Goal: Transaction & Acquisition: Purchase product/service

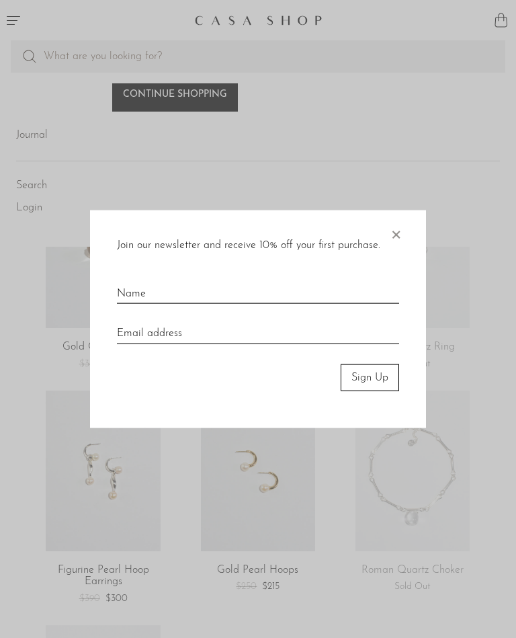
click at [400, 240] on span "×" at bounding box center [395, 231] width 13 height 43
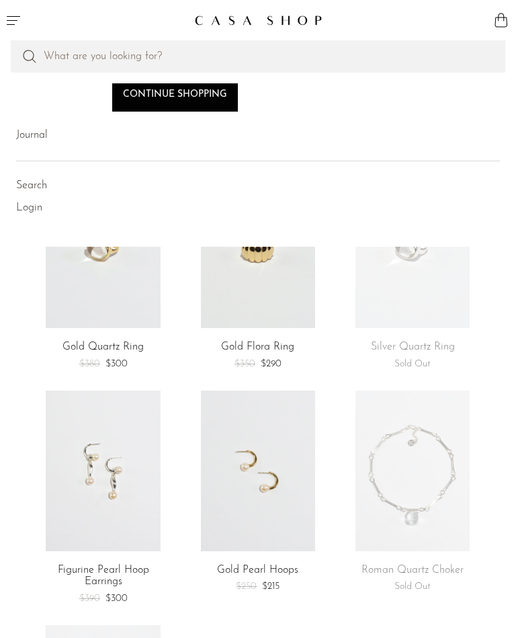
click at [440, 476] on link at bounding box center [412, 470] width 114 height 161
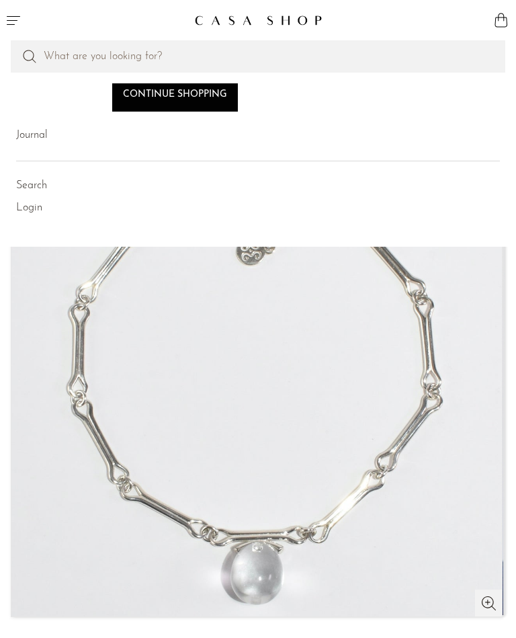
click at [285, 19] on img at bounding box center [258, 20] width 128 height 11
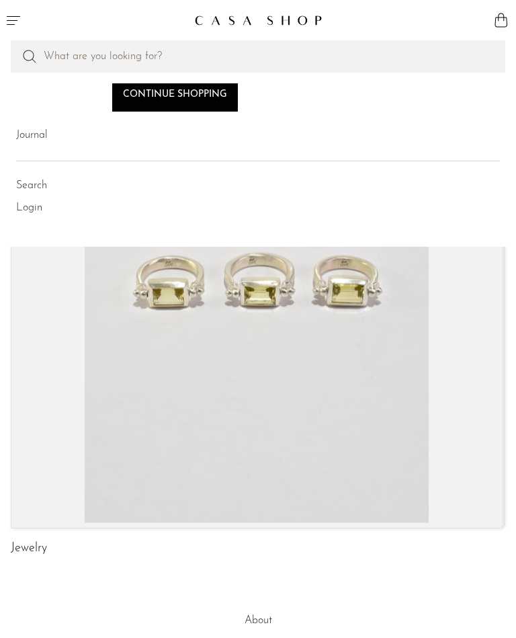
click at [29, 552] on link "Jewelry" at bounding box center [29, 548] width 36 height 12
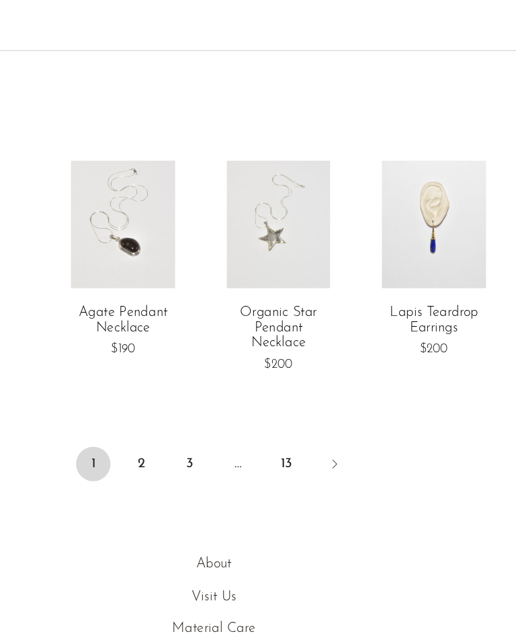
scroll to position [1922, 0]
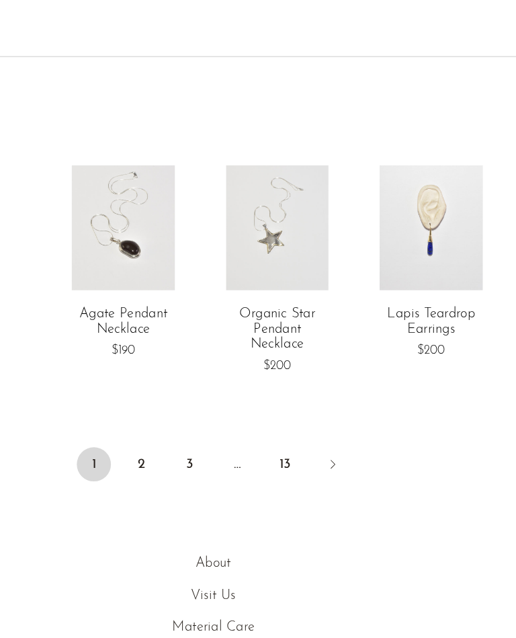
click at [188, 468] on link "2" at bounding box center [201, 481] width 27 height 27
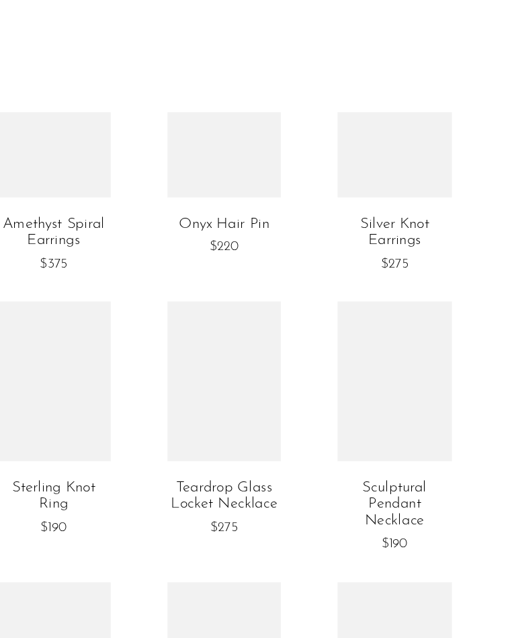
scroll to position [1210, 0]
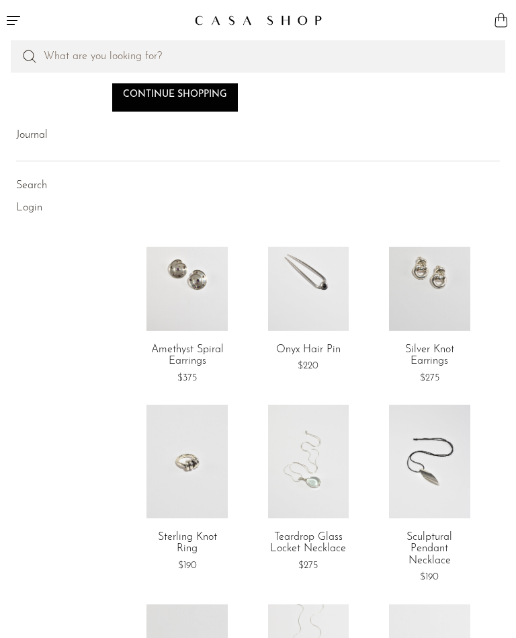
click at [439, 301] on link at bounding box center [429, 274] width 81 height 114
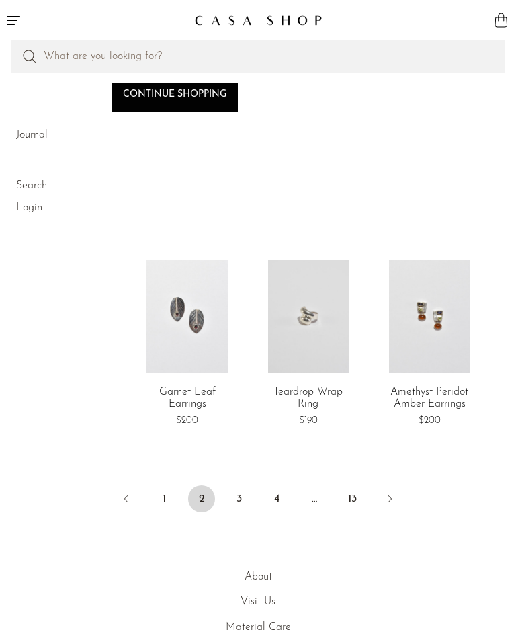
scroll to position [1929, 0]
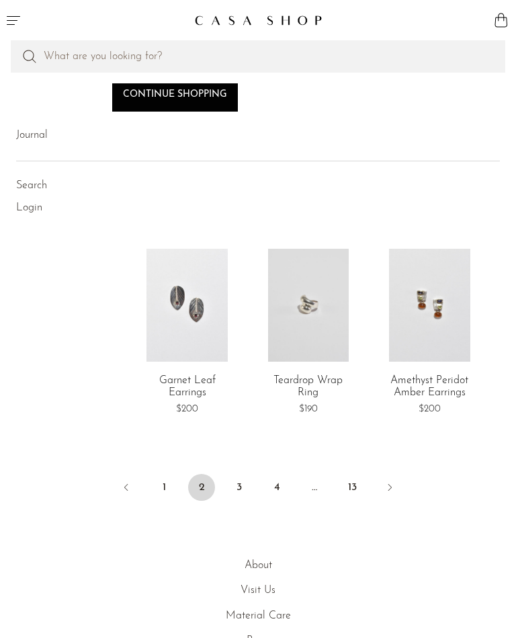
click at [391, 482] on icon "Next" at bounding box center [389, 487] width 11 height 11
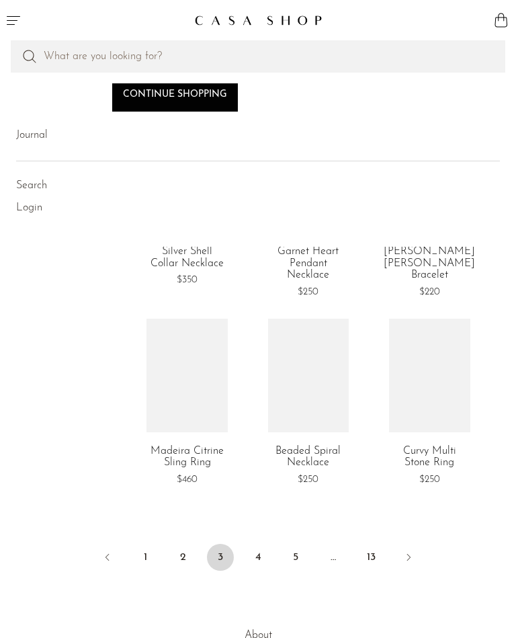
scroll to position [1903, 0]
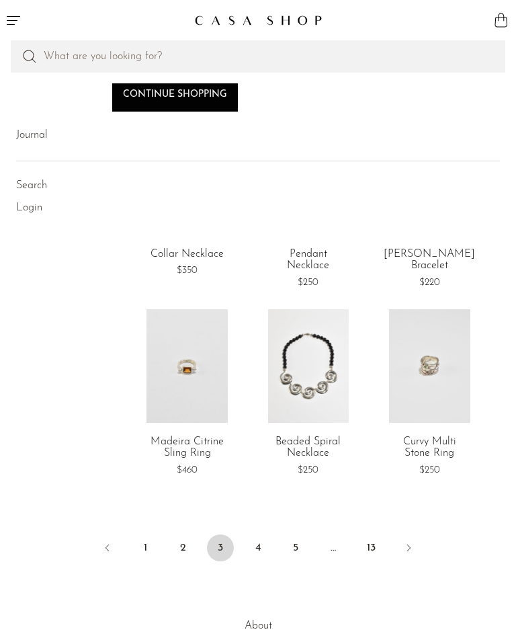
click at [407, 542] on icon "Next" at bounding box center [408, 547] width 11 height 11
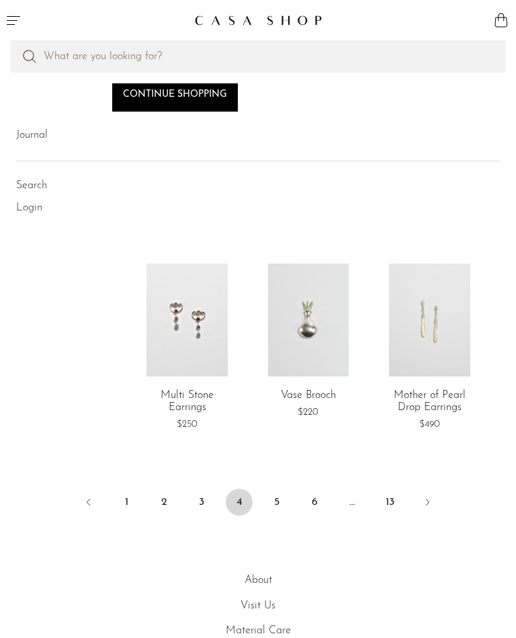
scroll to position [1877, 0]
click at [435, 491] on link "Next" at bounding box center [427, 505] width 27 height 30
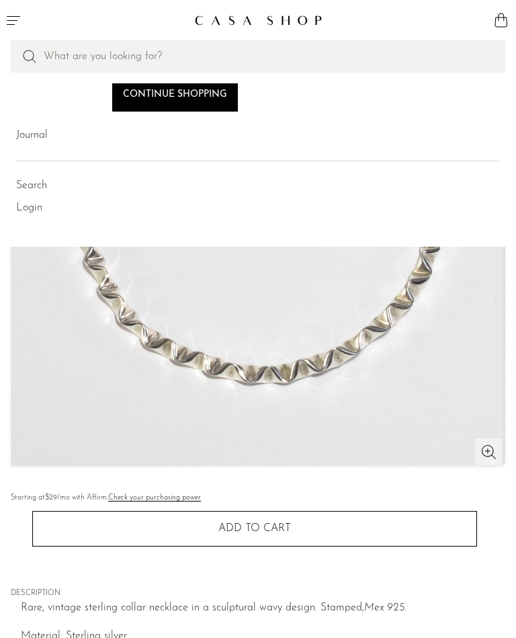
scroll to position [155, 0]
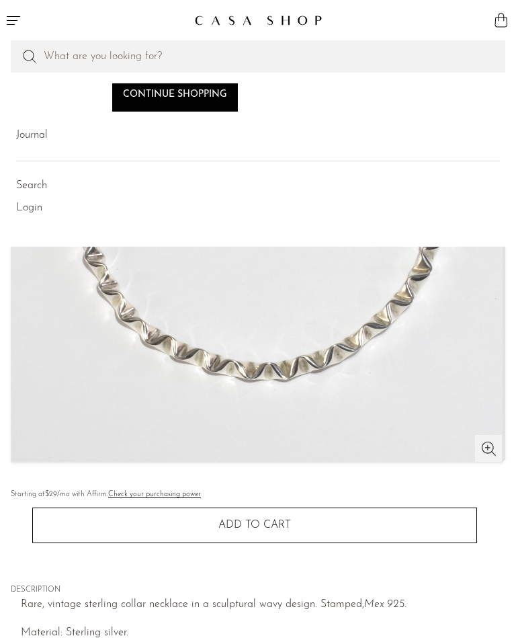
click at [446, 399] on img at bounding box center [256, 216] width 491 height 492
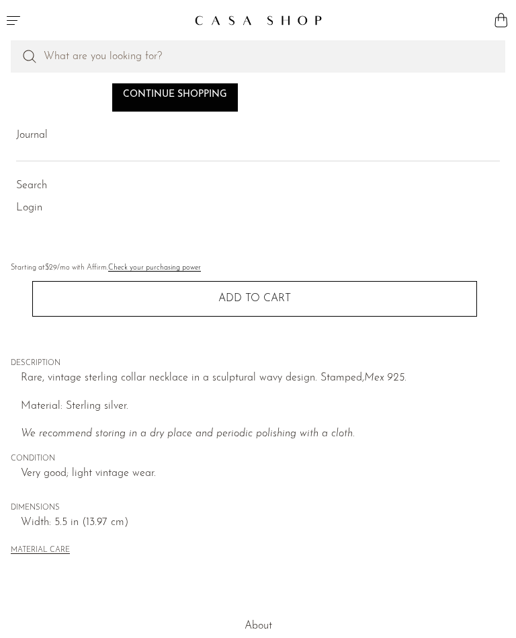
scroll to position [380, 0]
click at [438, 304] on button "Add to cart" at bounding box center [254, 299] width 445 height 35
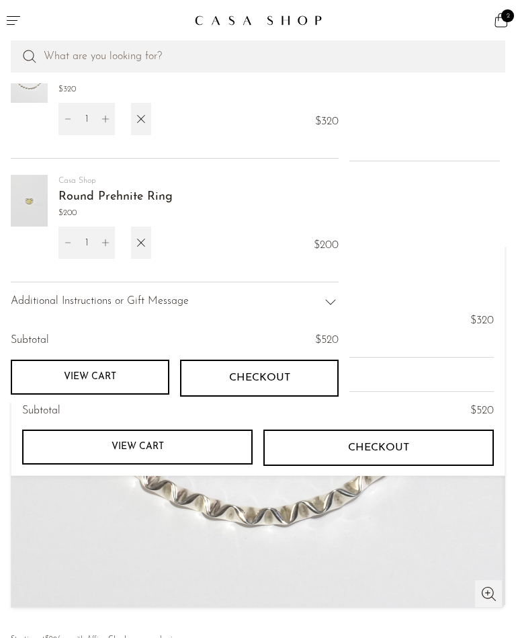
scroll to position [8, 0]
click at [14, 95] on img at bounding box center [29, 77] width 37 height 52
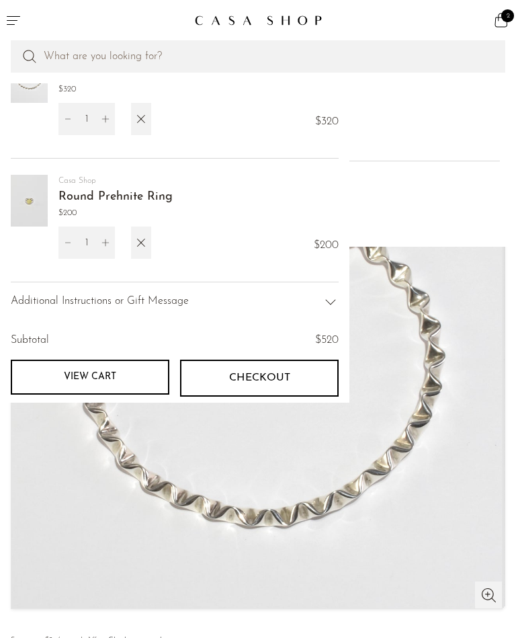
click at [34, 116] on div "Casa Shop Wavy Collar Necklace $320 1 $320" at bounding box center [175, 105] width 328 height 108
click at [7, 9] on button "Menu" at bounding box center [129, 20] width 258 height 40
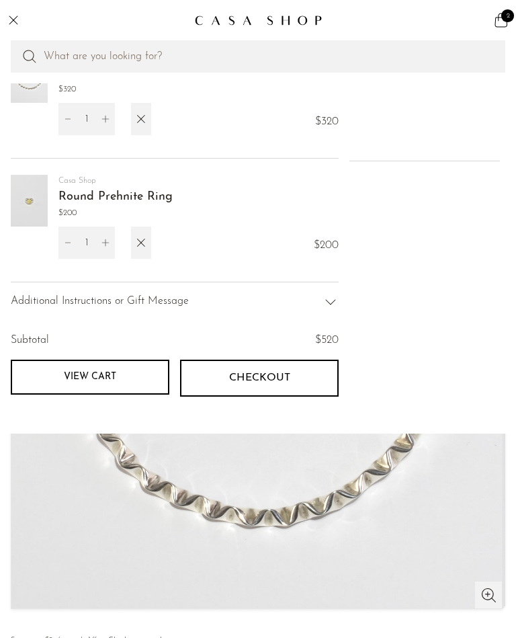
click at [148, 238] on icon "button" at bounding box center [141, 242] width 15 height 15
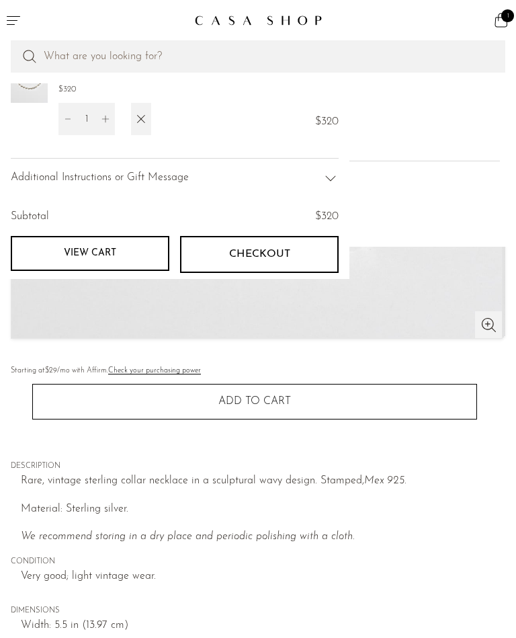
scroll to position [284, 0]
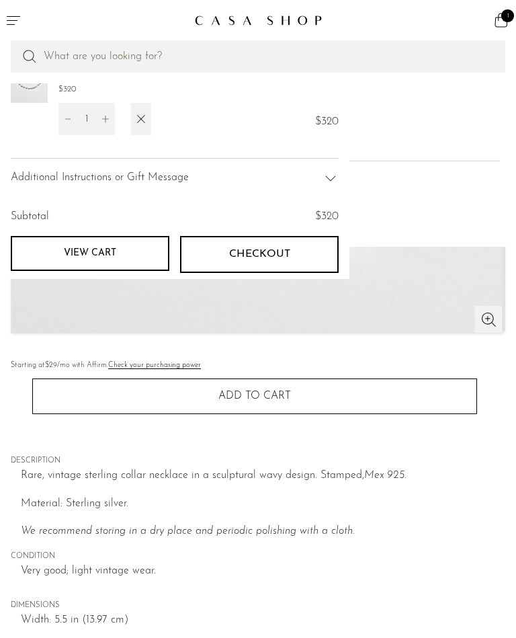
click at [335, 605] on span "DIMENSIONS" at bounding box center [258, 605] width 495 height 12
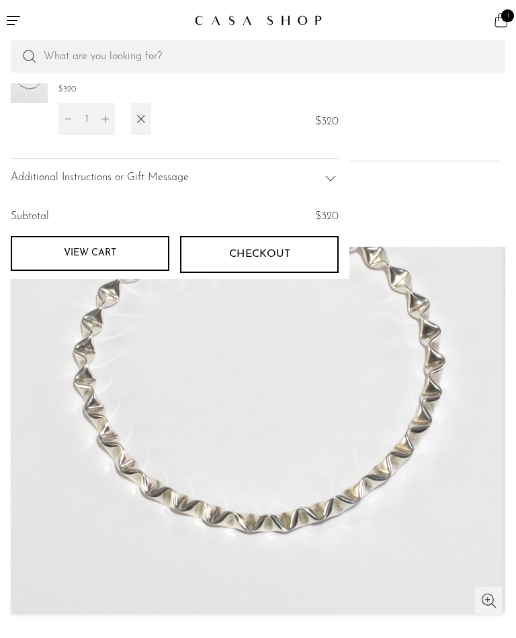
scroll to position [0, 0]
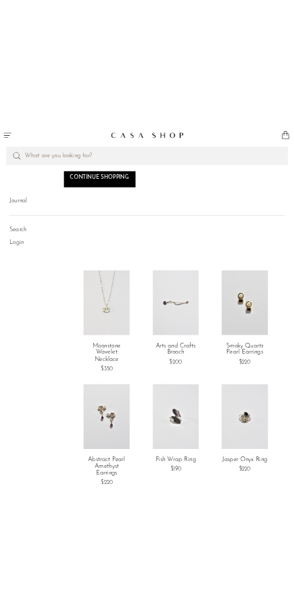
scroll to position [3255, 0]
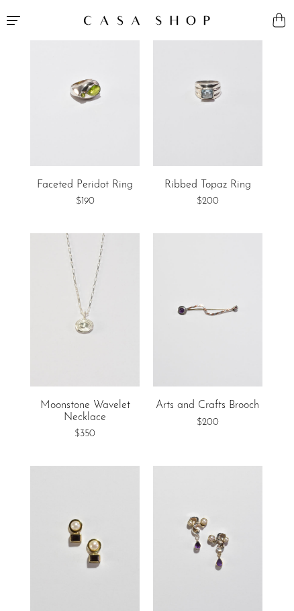
click at [221, 417] on article "Arts and Crafts Brooch $200" at bounding box center [207, 338] width 119 height 220
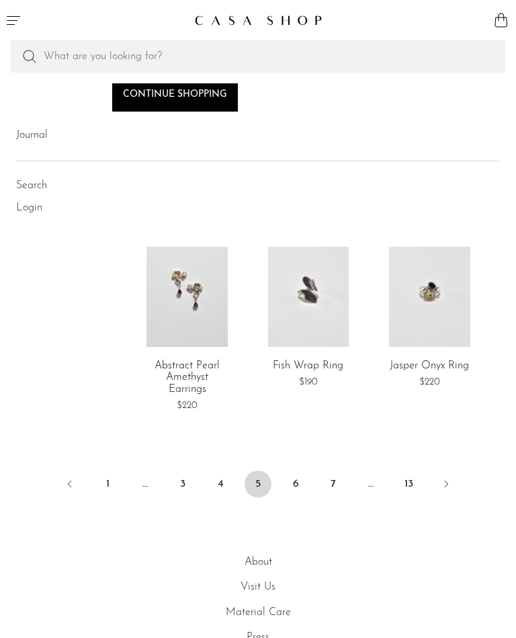
scroll to position [1912, 0]
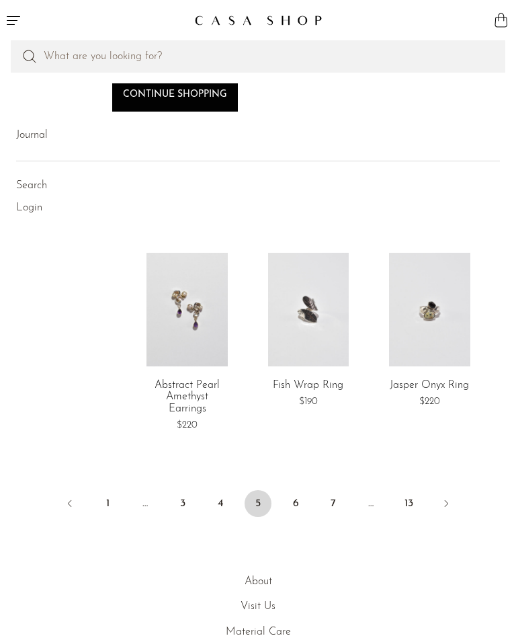
click at [454, 496] on link "Next" at bounding box center [446, 505] width 27 height 30
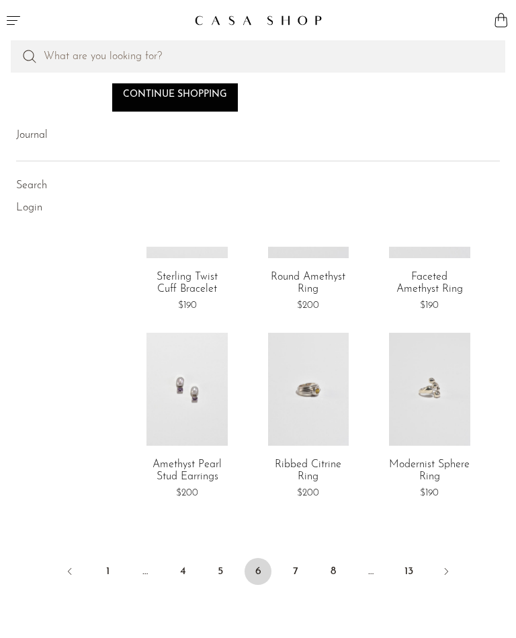
scroll to position [1788, 0]
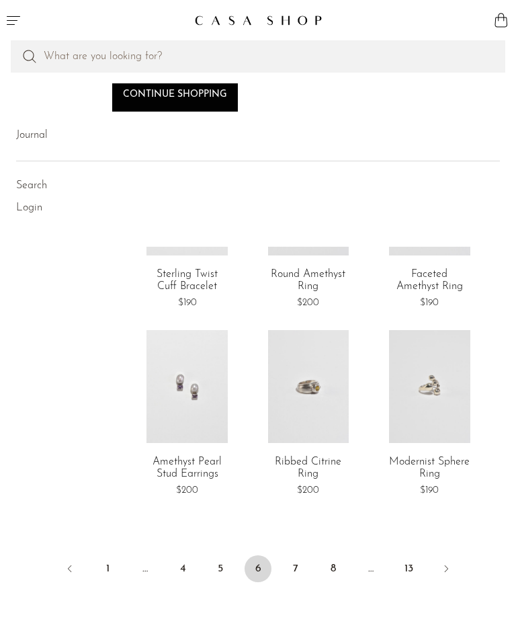
click at [447, 563] on icon "Next" at bounding box center [446, 568] width 11 height 11
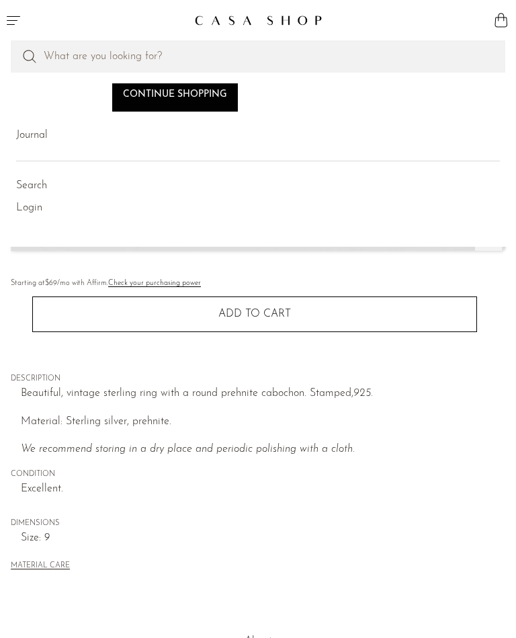
scroll to position [372, 0]
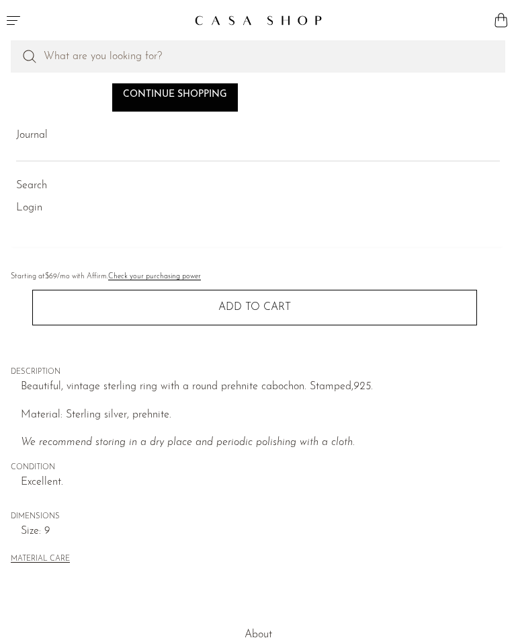
click at [365, 314] on button "Add to cart" at bounding box center [254, 307] width 445 height 35
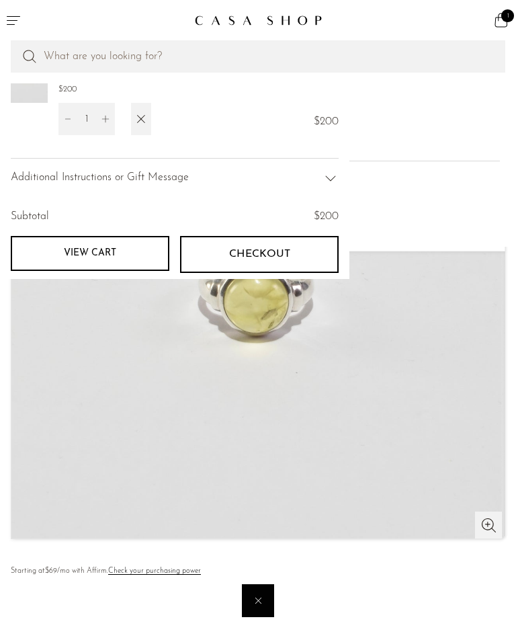
scroll to position [0, 0]
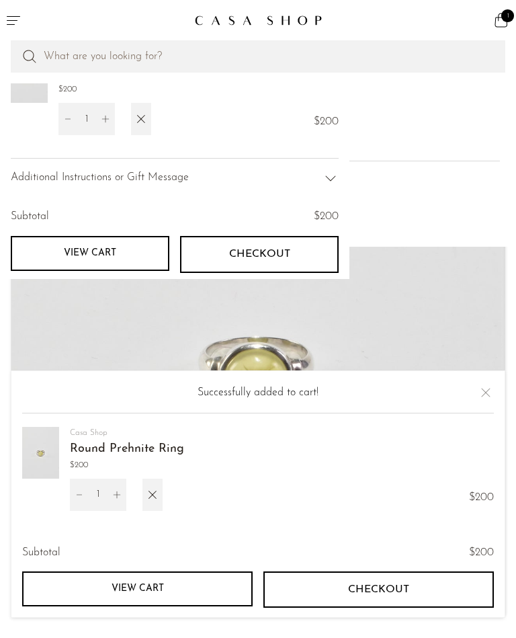
click at [486, 398] on button "Close" at bounding box center [486, 392] width 16 height 16
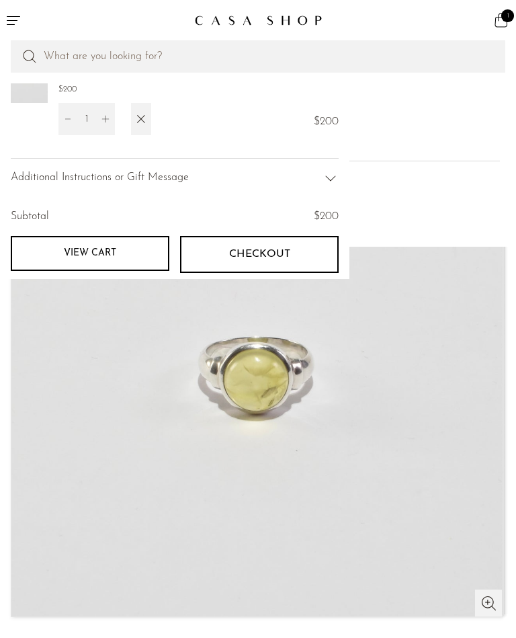
click at [123, 253] on link "View cart" at bounding box center [90, 253] width 159 height 35
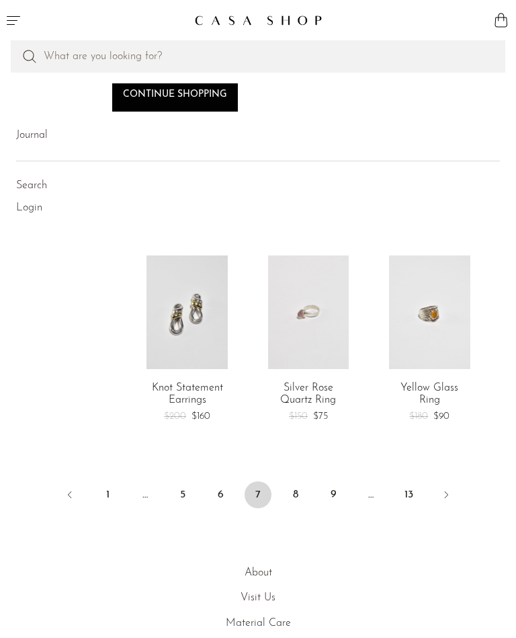
scroll to position [1898, 0]
click at [452, 480] on link "Next" at bounding box center [446, 495] width 27 height 30
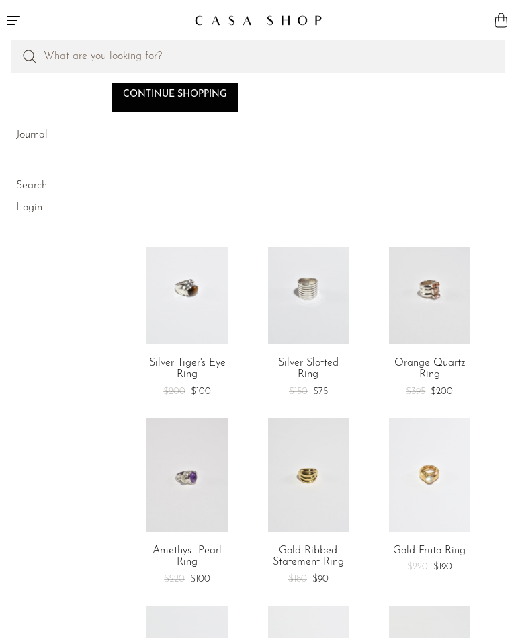
click at [284, 22] on img at bounding box center [258, 20] width 128 height 11
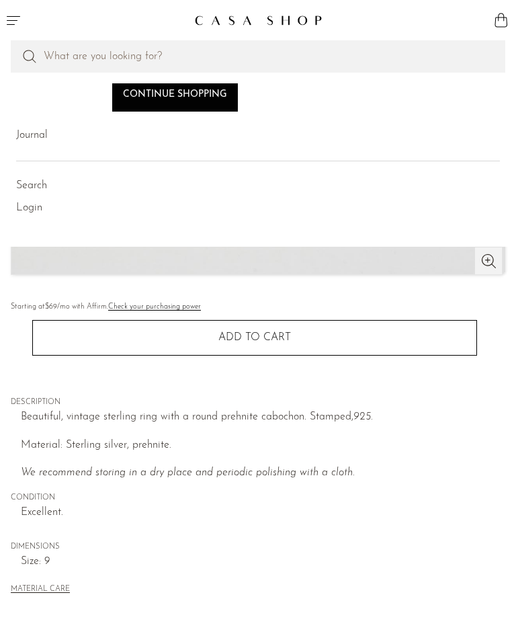
scroll to position [392, 0]
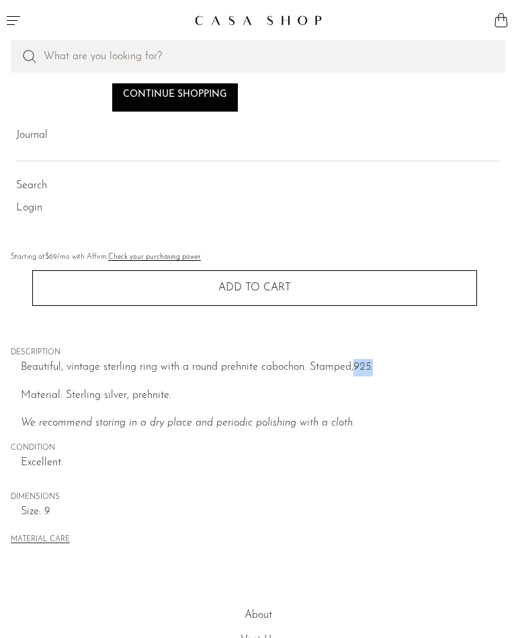
click at [311, 392] on p "Material: Sterling silver, prehnite." at bounding box center [263, 395] width 484 height 17
copy p "prehnite cabochon"
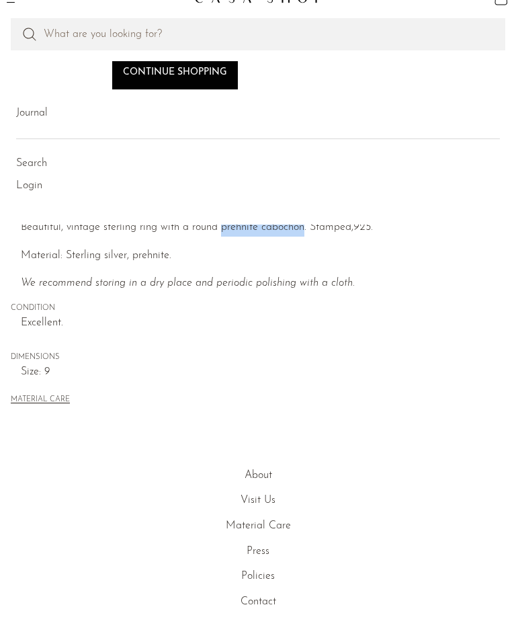
scroll to position [533, 0]
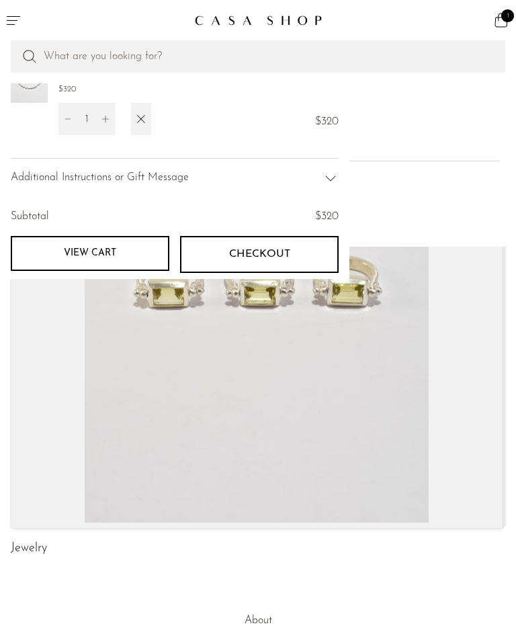
click at [8, 23] on icon "Menu" at bounding box center [13, 20] width 16 height 16
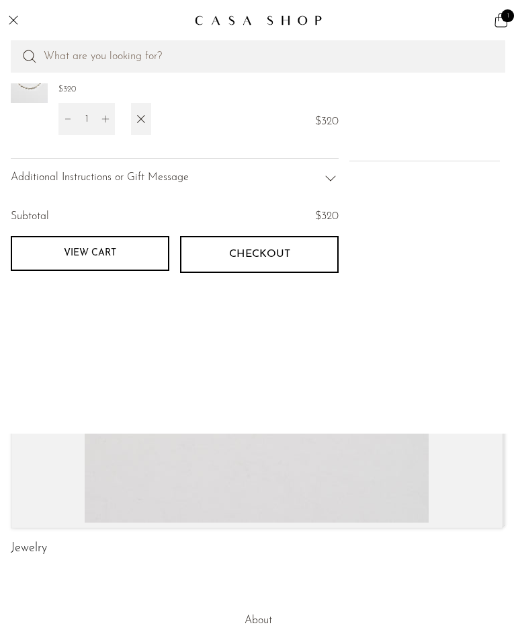
click at [3, 14] on button "Menu" at bounding box center [129, 20] width 258 height 40
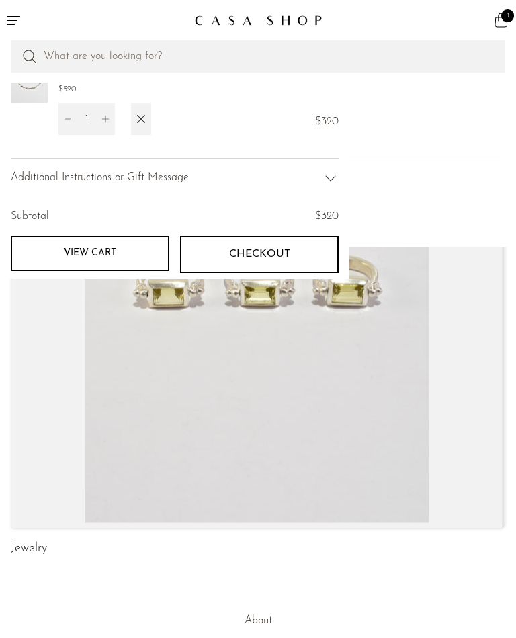
click at [147, 112] on icon "button" at bounding box center [141, 119] width 15 height 15
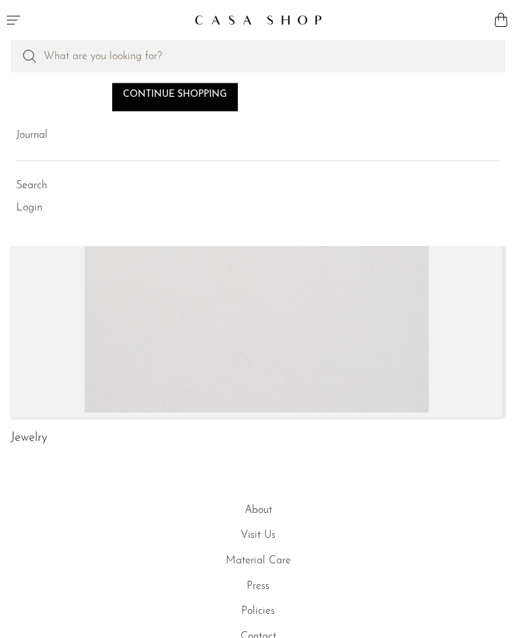
scroll to position [108, 0]
click at [243, 332] on link at bounding box center [256, 173] width 491 height 492
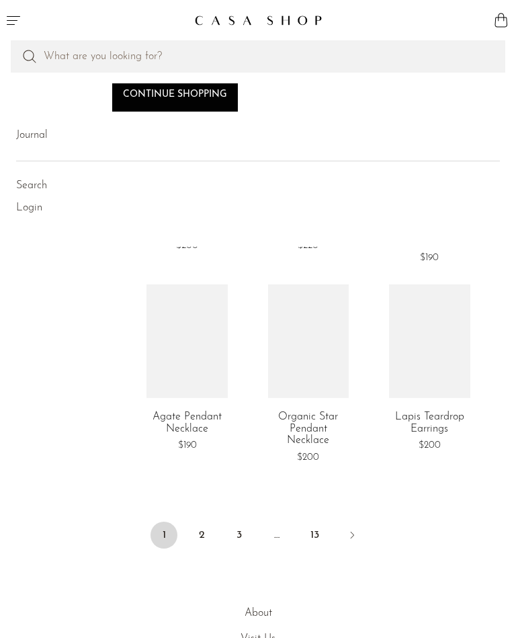
scroll to position [1868, 0]
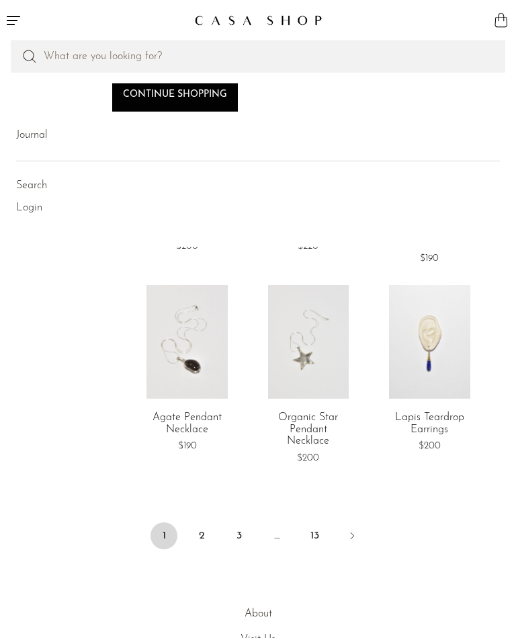
click at [200, 522] on link "2" at bounding box center [201, 535] width 27 height 27
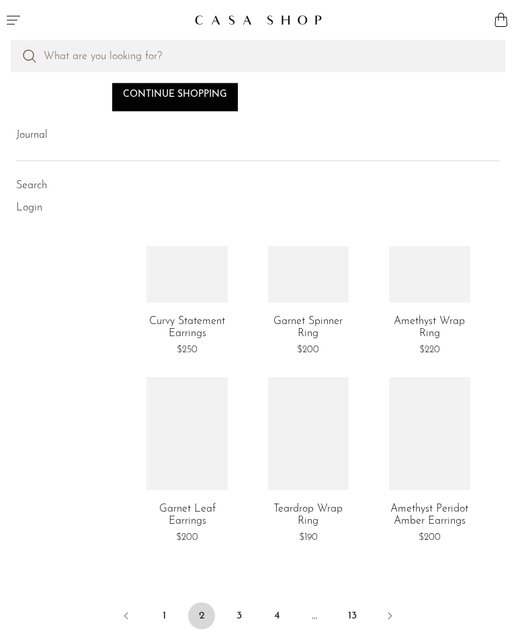
scroll to position [1802, 0]
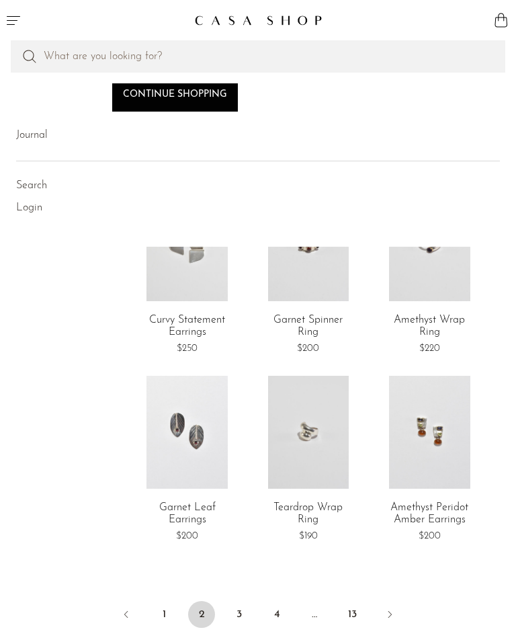
click at [448, 427] on link at bounding box center [429, 433] width 81 height 114
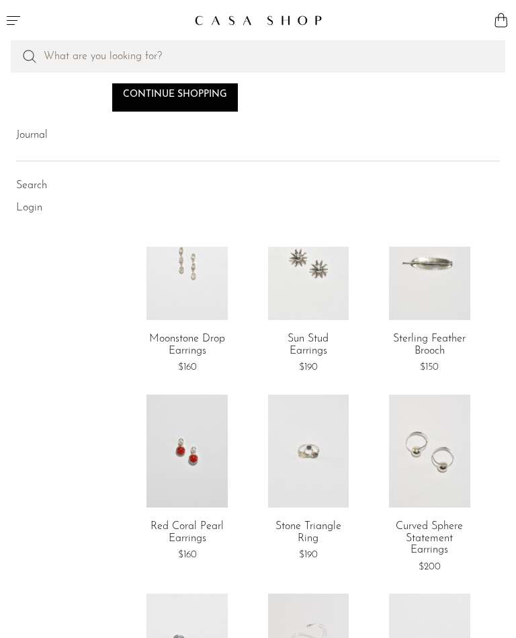
scroll to position [0, 0]
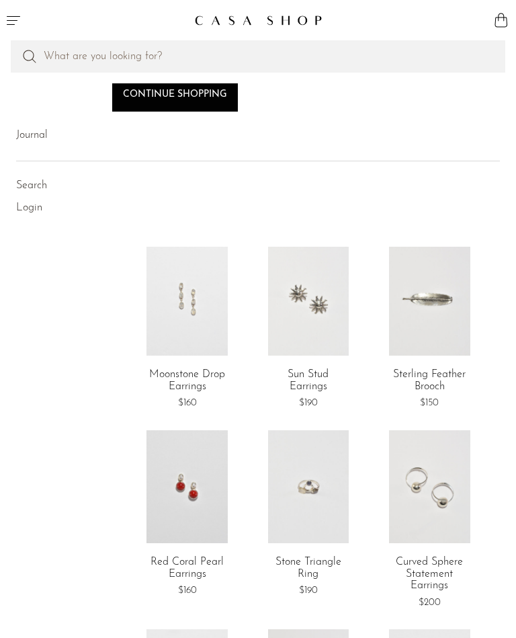
click at [27, 137] on link "Journal" at bounding box center [32, 135] width 32 height 17
